Goal: Task Accomplishment & Management: Manage account settings

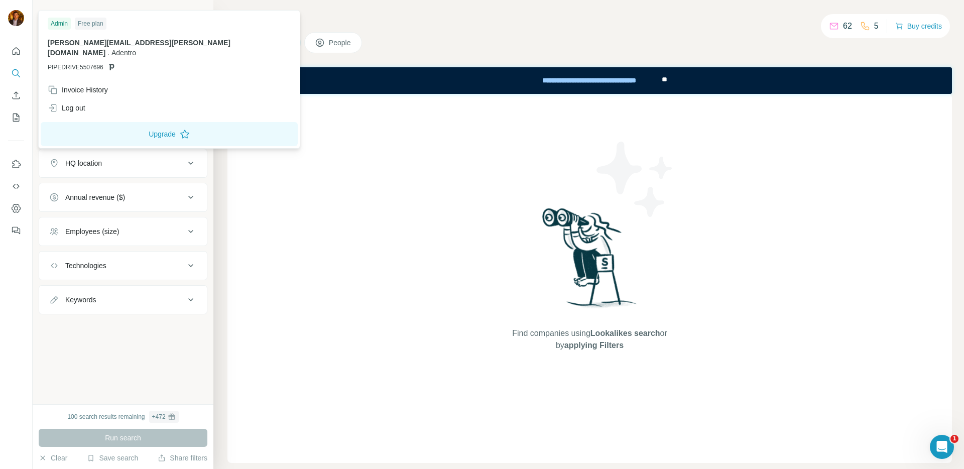
click at [12, 18] on img at bounding box center [16, 18] width 16 height 16
click at [91, 85] on div "Invoice History" at bounding box center [78, 90] width 60 height 10
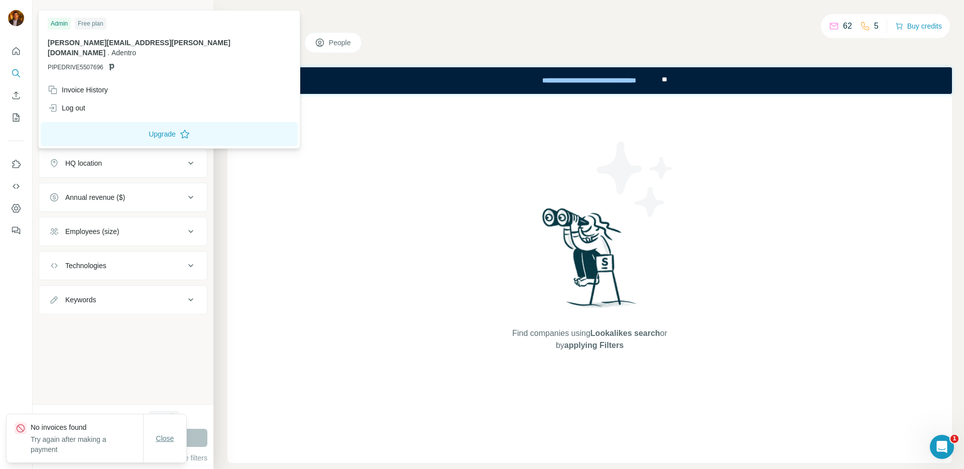
click at [166, 438] on span "Close" at bounding box center [165, 438] width 18 height 10
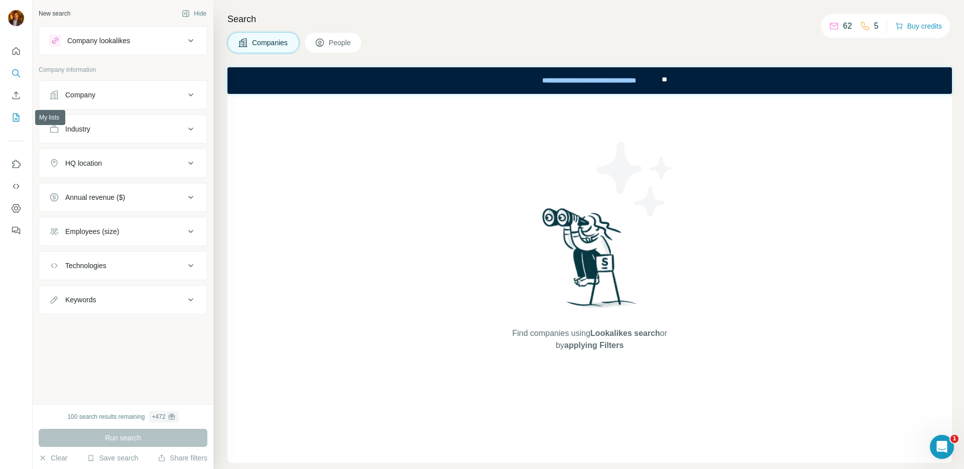
click at [11, 117] on icon "My lists" at bounding box center [16, 117] width 10 height 10
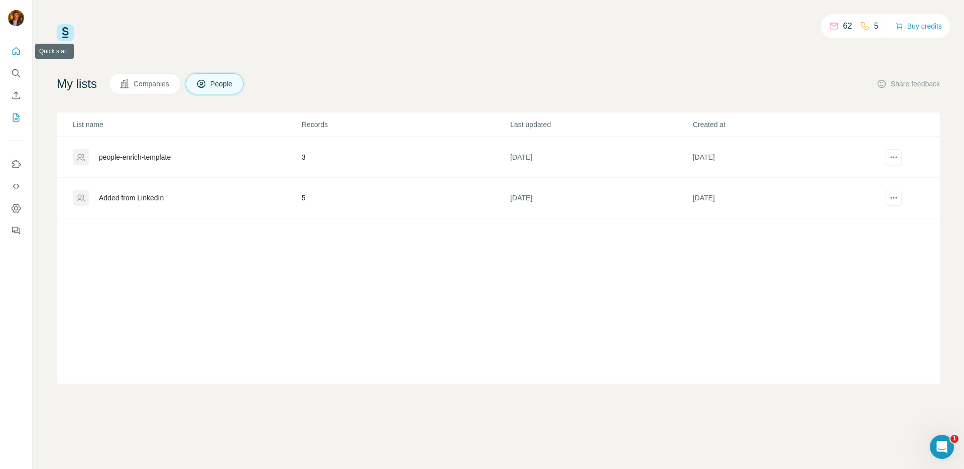
click at [13, 56] on icon "Quick start" at bounding box center [16, 51] width 10 height 10
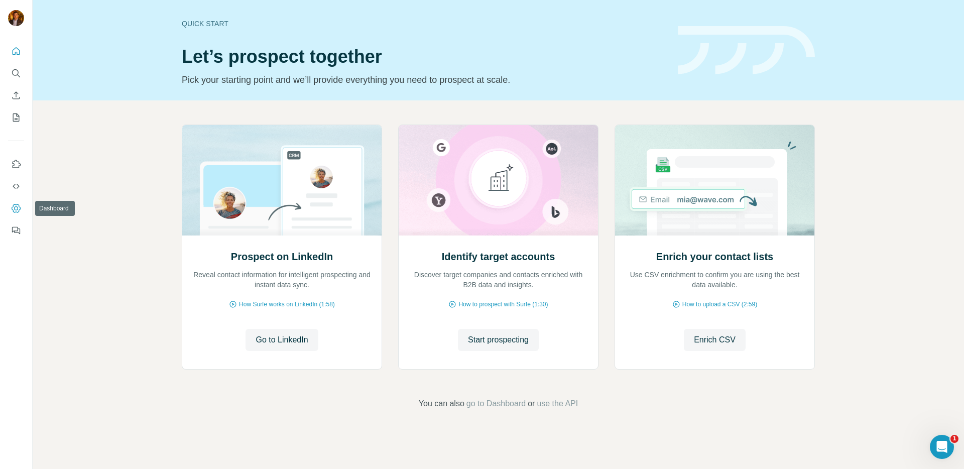
click at [18, 211] on icon "Dashboard" at bounding box center [16, 208] width 10 height 10
click at [485, 258] on h2 "Identify target accounts" at bounding box center [498, 257] width 113 height 14
